Goal: Transaction & Acquisition: Purchase product/service

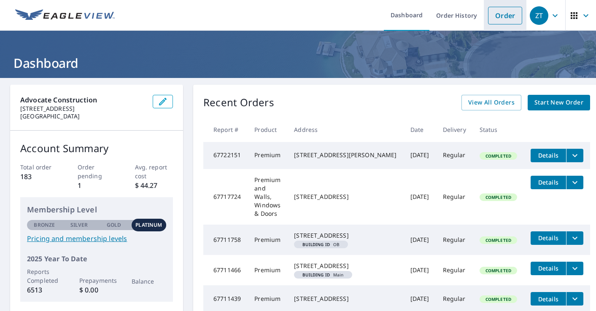
click at [510, 18] on link "Order" at bounding box center [505, 16] width 34 height 18
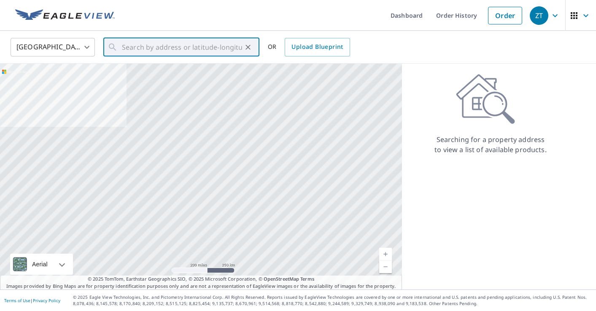
click at [222, 48] on input "text" at bounding box center [182, 47] width 120 height 24
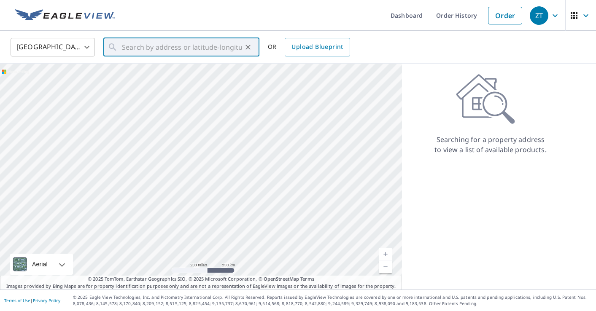
paste input "[STREET_ADDRESS]"
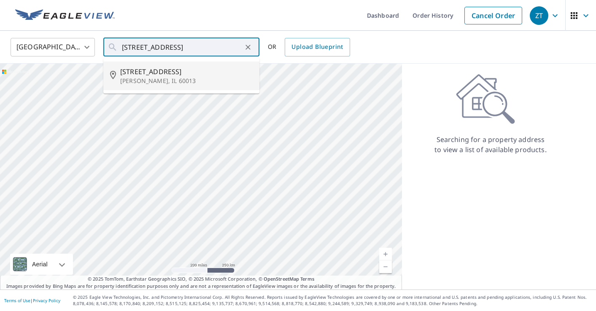
click at [143, 72] on span "[STREET_ADDRESS]" at bounding box center [186, 72] width 132 height 10
type input "[STREET_ADDRESS]"
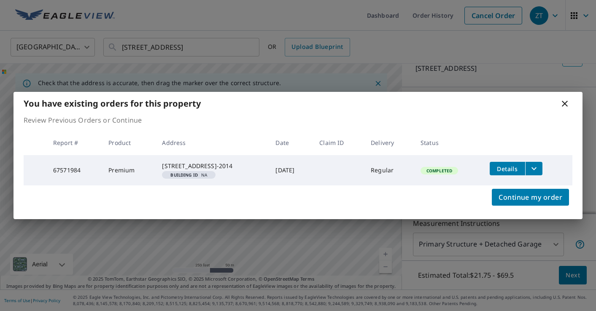
scroll to position [59, 0]
click at [539, 165] on icon "filesDropdownBtn-67571984" at bounding box center [534, 169] width 10 height 10
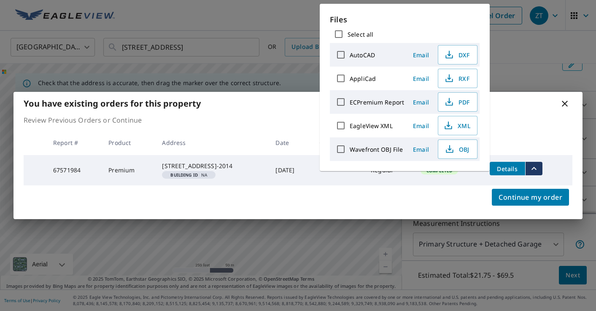
click at [444, 200] on div "Continue my order" at bounding box center [297, 203] width 569 height 34
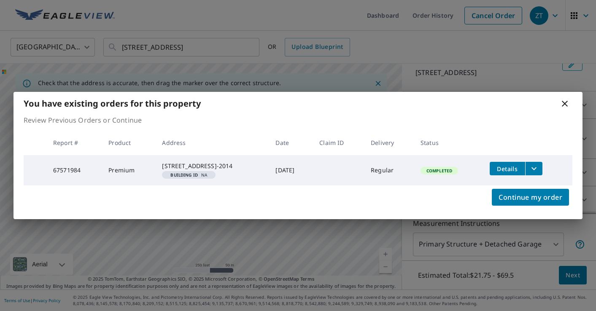
click at [564, 101] on icon at bounding box center [565, 104] width 6 height 6
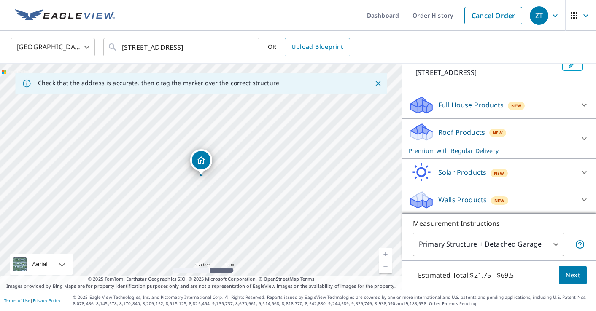
click at [467, 204] on p "Walls Products" at bounding box center [462, 200] width 49 height 10
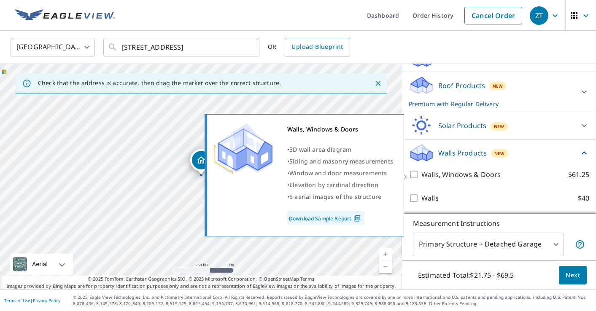
scroll to position [106, 0]
click at [416, 173] on input "Walls, Windows & Doors $61.25" at bounding box center [415, 175] width 13 height 10
checkbox input "true"
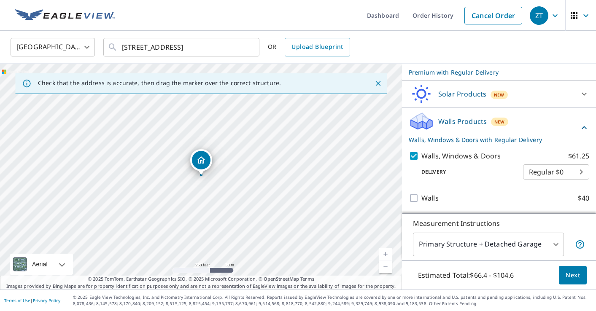
scroll to position [138, 0]
click at [579, 278] on span "Next" at bounding box center [573, 275] width 14 height 11
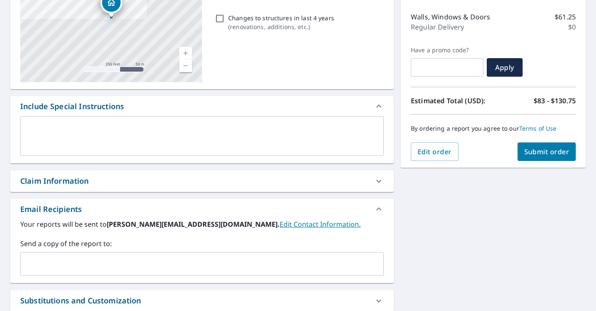
scroll to position [144, 0]
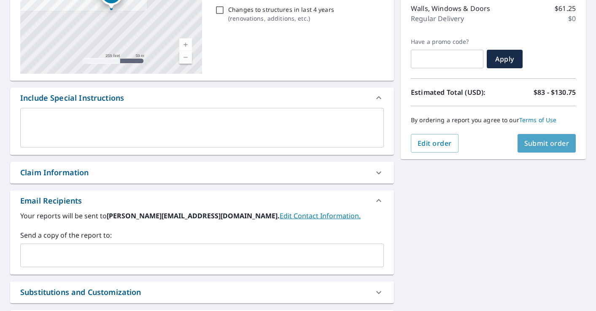
click at [551, 143] on span "Submit order" at bounding box center [546, 143] width 45 height 9
checkbox input "true"
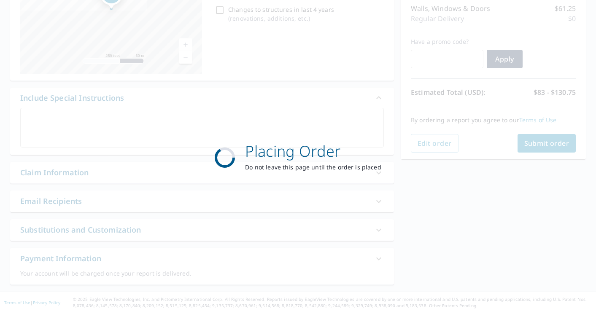
click at [531, 137] on div "Placing Order Do not leave this page until the order is placed" at bounding box center [298, 155] width 596 height 311
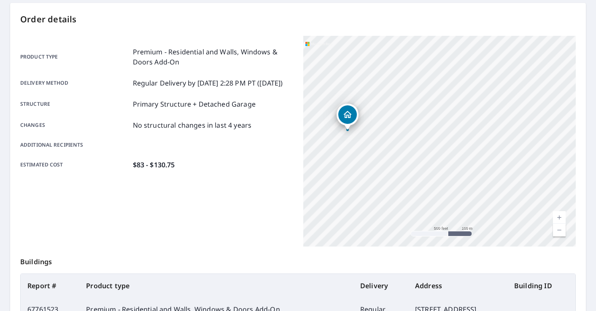
scroll to position [141, 0]
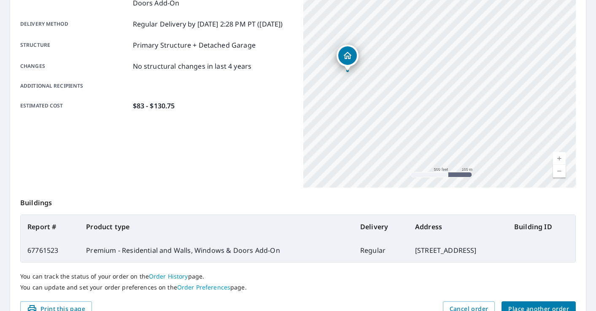
click at [537, 304] on button "Place another order" at bounding box center [539, 310] width 74 height 16
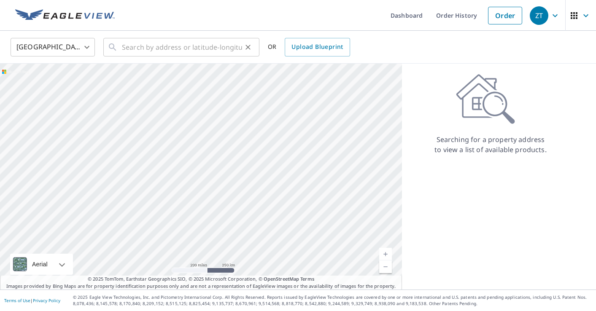
click at [189, 42] on input "text" at bounding box center [182, 47] width 120 height 24
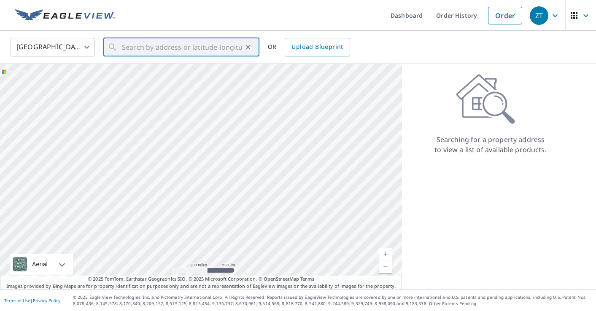
paste input "[STREET_ADDRESS]"
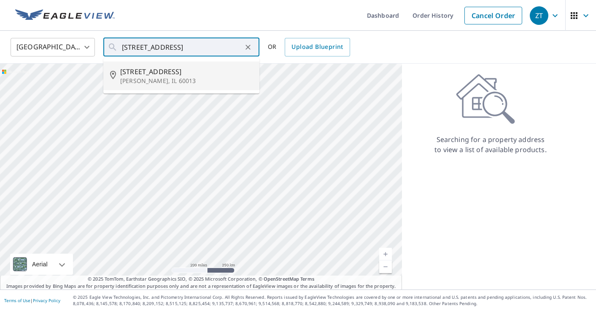
click at [173, 74] on span "[STREET_ADDRESS]" at bounding box center [186, 72] width 132 height 10
type input "[STREET_ADDRESS]"
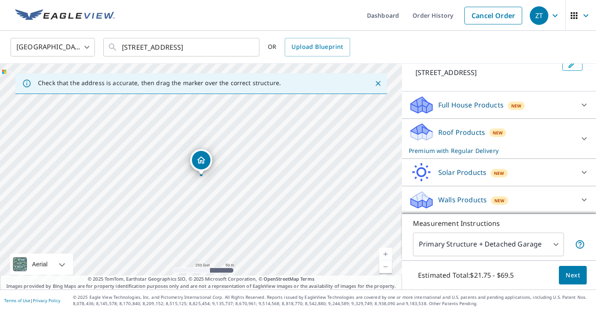
scroll to position [59, 0]
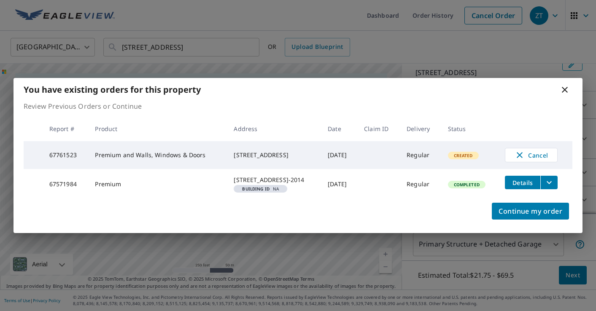
click at [510, 200] on tbody "67761523 Premium and Walls, Windows & Doors [STREET_ADDRESS] [DATE] Regular Cre…" at bounding box center [298, 170] width 549 height 58
click at [564, 87] on icon at bounding box center [565, 90] width 6 height 6
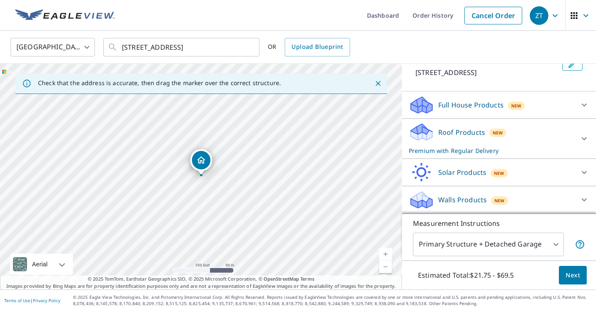
scroll to position [0, 0]
click at [557, 206] on div "Walls Products New" at bounding box center [491, 200] width 165 height 20
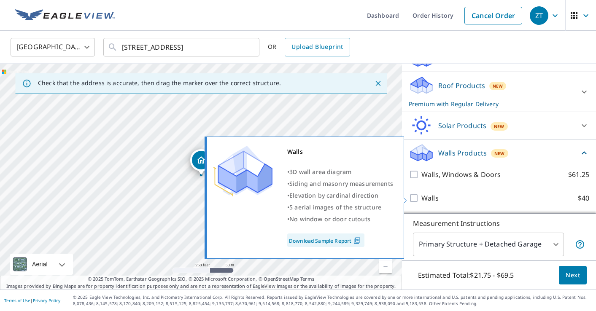
scroll to position [106, 0]
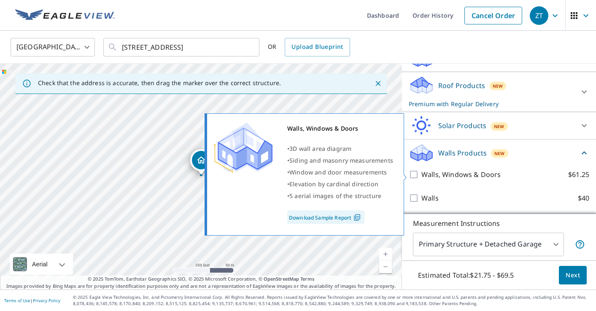
click at [414, 176] on input "Walls, Windows & Doors $61.25" at bounding box center [415, 175] width 13 height 10
checkbox input "true"
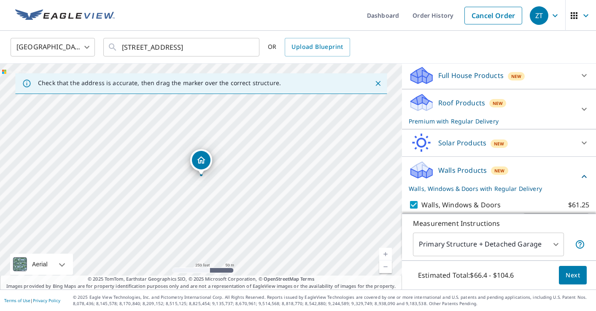
scroll to position [135, 0]
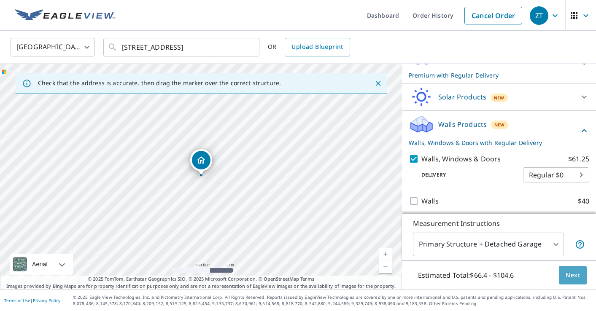
click at [581, 272] on button "Next" at bounding box center [573, 275] width 28 height 19
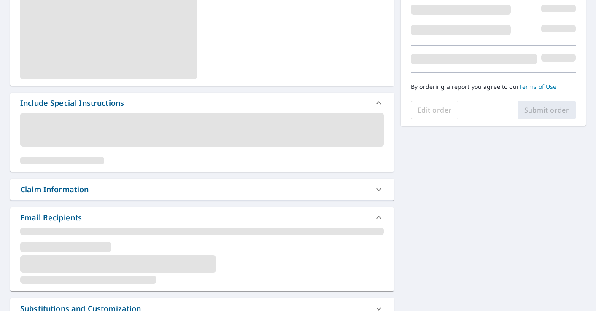
scroll to position [186, 0]
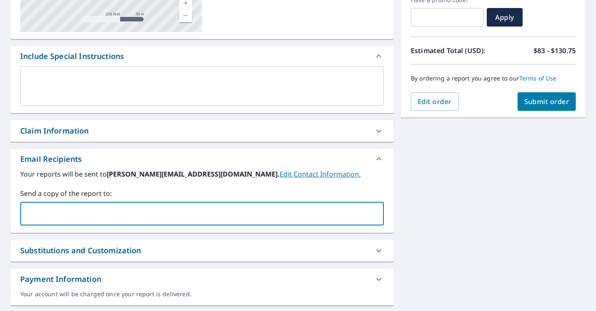
click at [274, 218] on input "text" at bounding box center [195, 214] width 343 height 16
type input "[PERSON_NAME][EMAIL_ADDRESS][DOMAIN_NAME]"
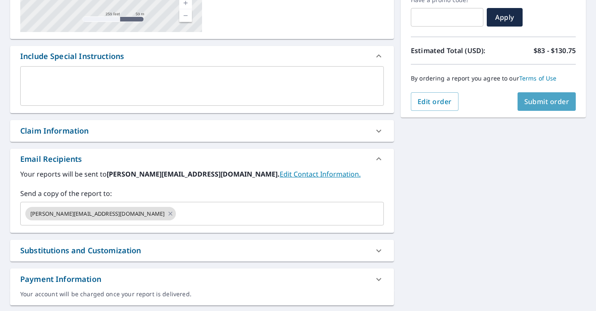
click at [541, 105] on span "Submit order" at bounding box center [546, 101] width 45 height 9
checkbox input "true"
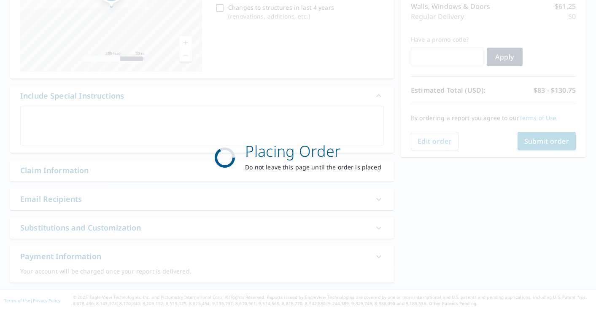
scroll to position [146, 0]
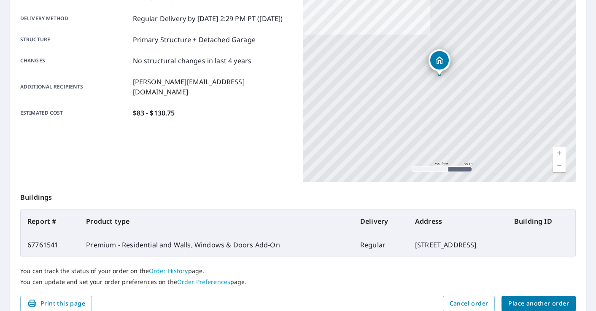
click at [531, 302] on span "Place another order" at bounding box center [538, 304] width 61 height 11
